Goal: Transaction & Acquisition: Purchase product/service

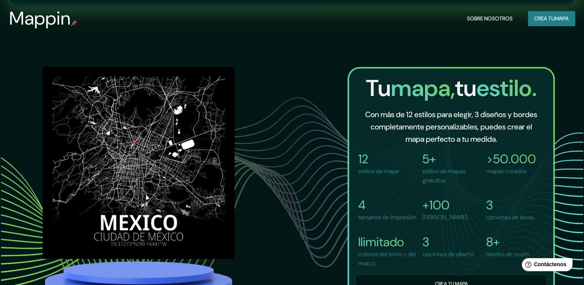
click at [546, 21] on font "Crea tu" at bounding box center [544, 18] width 21 height 7
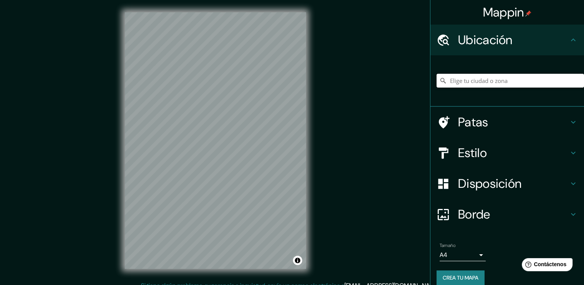
click at [478, 79] on input "Elige tu ciudad o zona" at bounding box center [509, 81] width 147 height 14
type input "p"
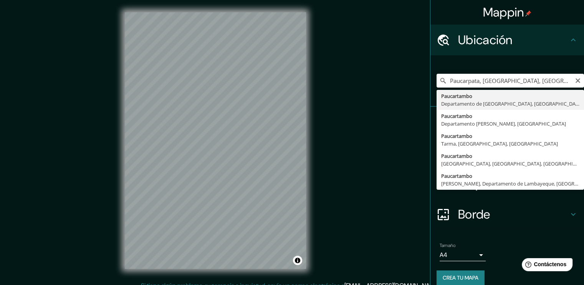
type input "Paucartambo, [GEOGRAPHIC_DATA], [GEOGRAPHIC_DATA]"
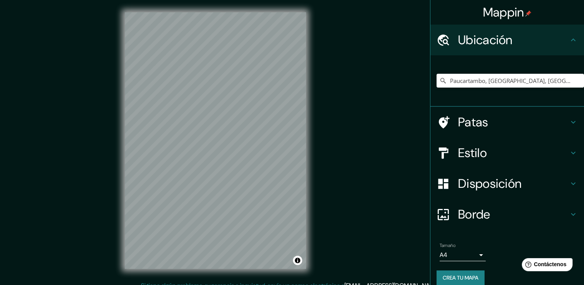
click at [456, 254] on body "Mappin Ubicación [GEOGRAPHIC_DATA], [GEOGRAPHIC_DATA], [GEOGRAPHIC_DATA] Patas …" at bounding box center [292, 142] width 584 height 285
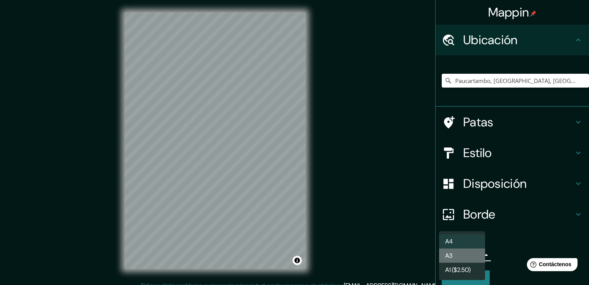
click at [464, 256] on li "A3" at bounding box center [462, 255] width 46 height 14
type input "a4"
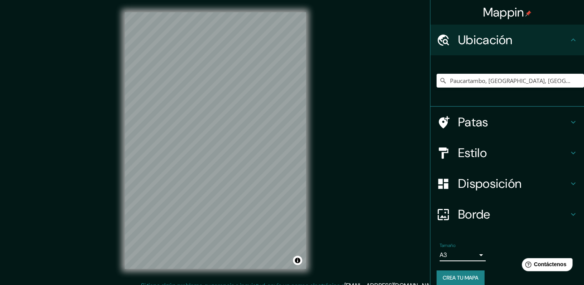
click at [505, 122] on h4 "Patas" at bounding box center [513, 121] width 110 height 15
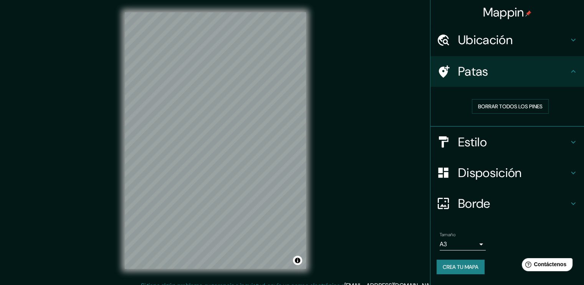
click at [566, 69] on h4 "Patas" at bounding box center [513, 71] width 110 height 15
click at [555, 139] on h4 "Estilo" at bounding box center [513, 141] width 110 height 15
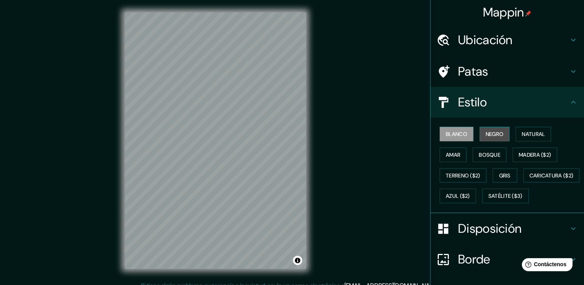
click at [485, 132] on font "Negro" at bounding box center [494, 133] width 18 height 7
click at [448, 133] on font "Blanco" at bounding box center [455, 133] width 21 height 7
click at [506, 110] on div "Estilo" at bounding box center [506, 102] width 153 height 31
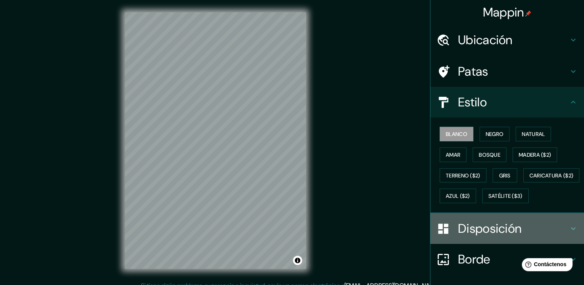
click at [510, 236] on font "Disposición" at bounding box center [489, 228] width 63 height 16
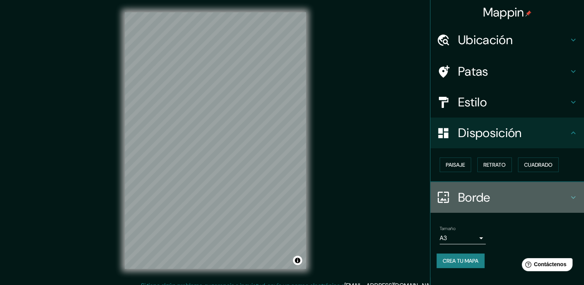
click at [496, 196] on h4 "Borde" at bounding box center [513, 197] width 110 height 15
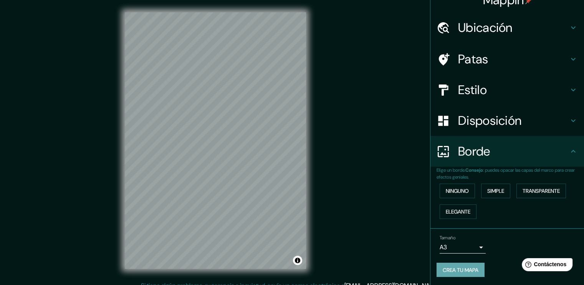
click at [461, 267] on font "Crea tu mapa" at bounding box center [460, 269] width 36 height 7
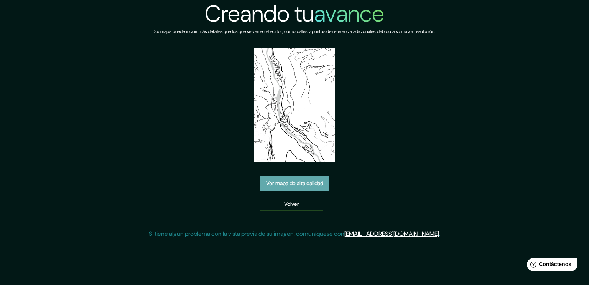
click at [295, 178] on link "Ver mapa de alta calidad" at bounding box center [294, 183] width 69 height 15
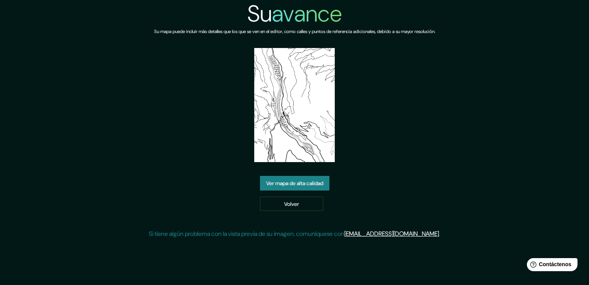
click at [320, 176] on link "Ver mapa de alta calidad" at bounding box center [294, 183] width 69 height 15
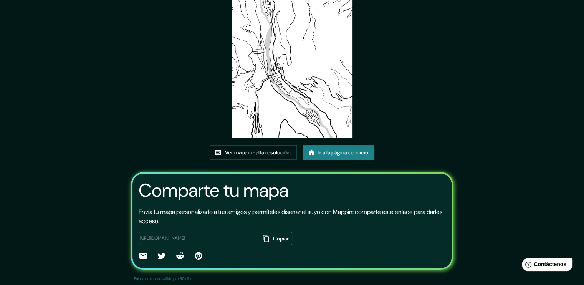
scroll to position [78, 0]
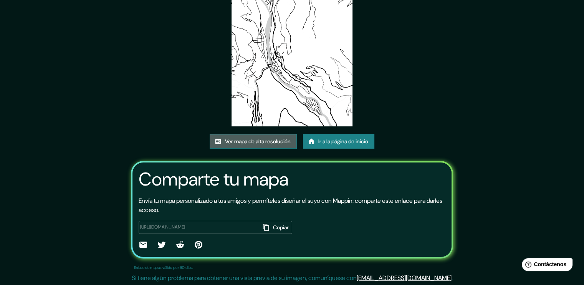
click at [276, 141] on font "Ver mapa de alta resolución" at bounding box center [258, 141] width 66 height 7
